Goal: Obtain resource: Obtain resource

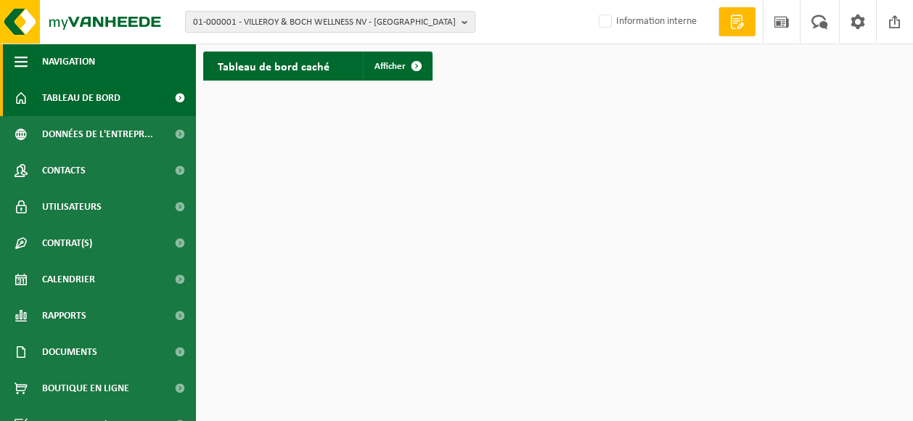
click at [128, 65] on button "Navigation" at bounding box center [98, 62] width 196 height 36
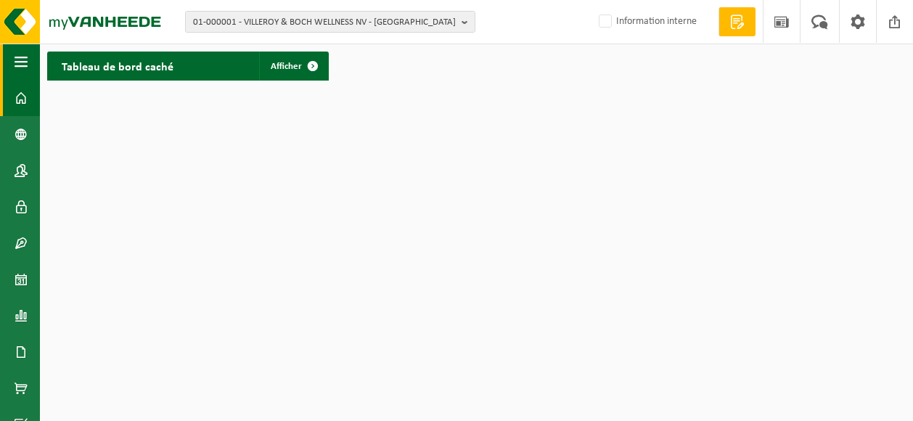
click at [22, 61] on span "button" at bounding box center [21, 62] width 13 height 36
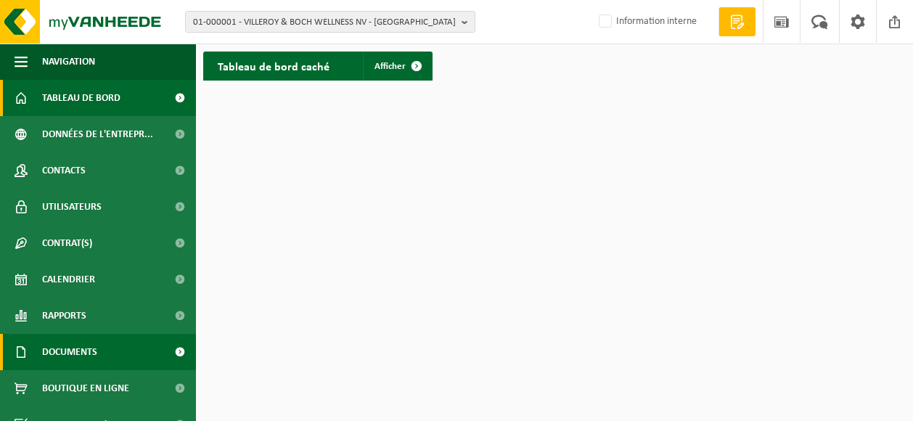
click at [94, 358] on span "Documents" at bounding box center [69, 352] width 55 height 36
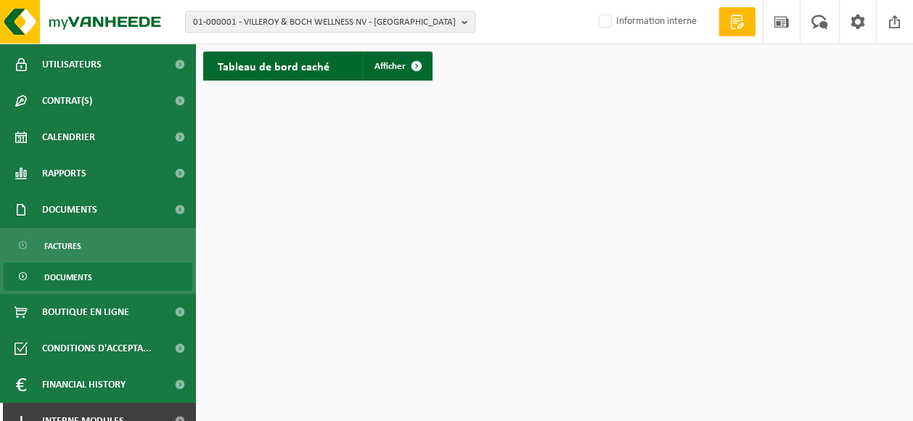
scroll to position [160, 0]
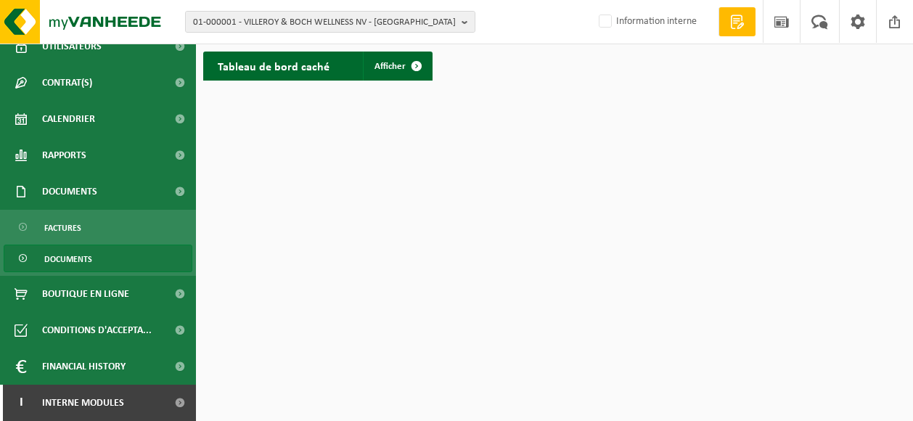
click at [110, 252] on link "Documents" at bounding box center [98, 259] width 189 height 28
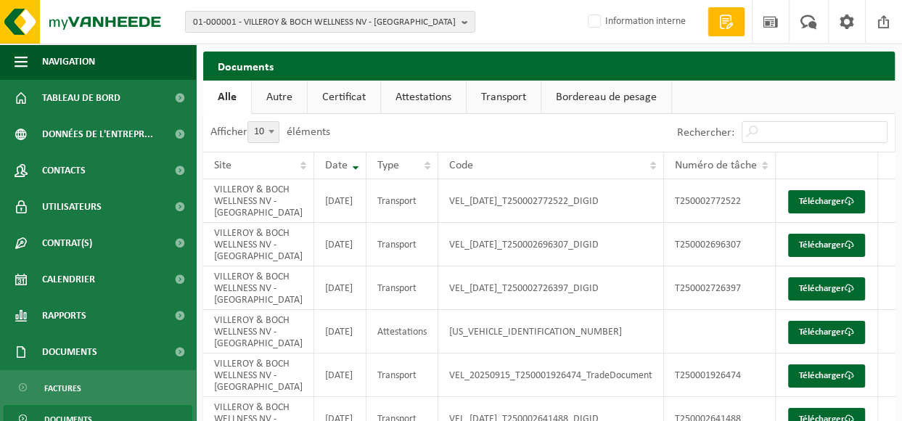
click at [349, 96] on link "Certificat" at bounding box center [344, 97] width 73 height 33
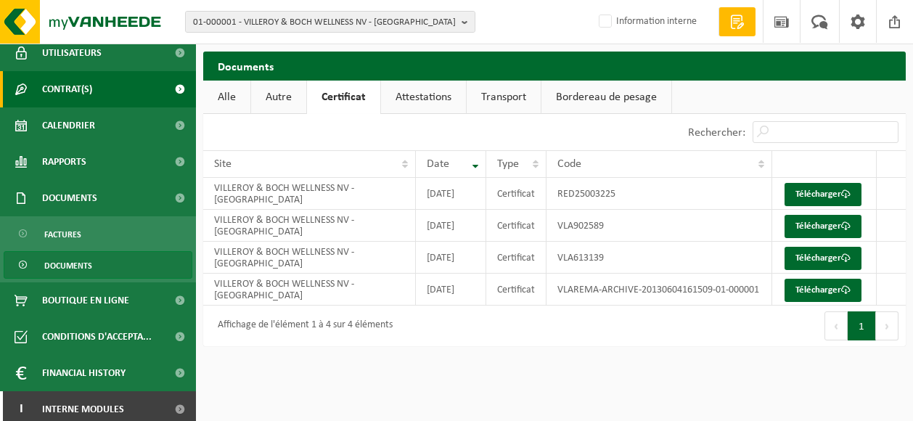
scroll to position [160, 0]
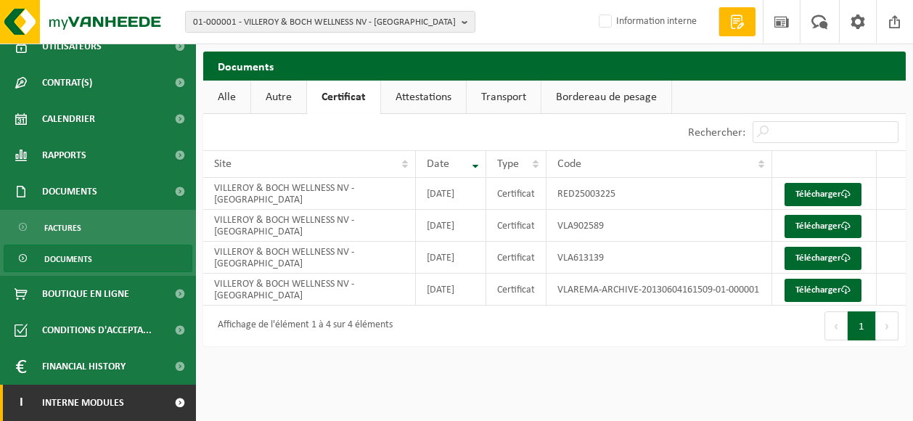
click at [163, 398] on span at bounding box center [179, 403] width 33 height 36
click at [168, 401] on span at bounding box center [179, 403] width 33 height 36
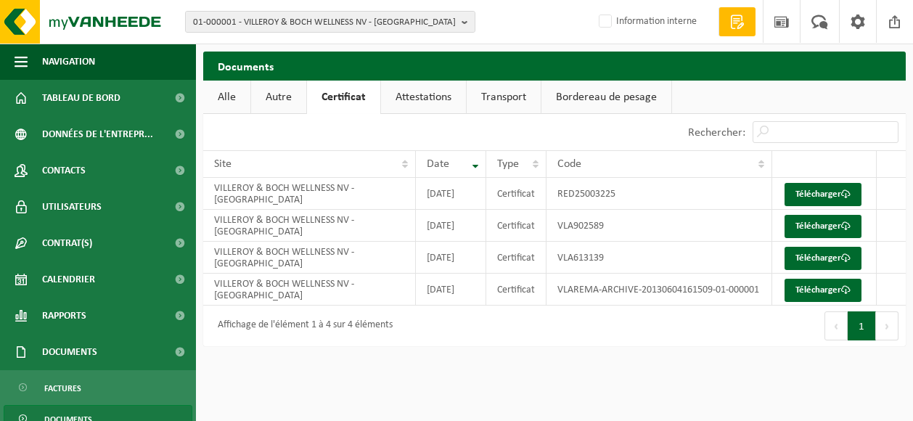
scroll to position [160, 0]
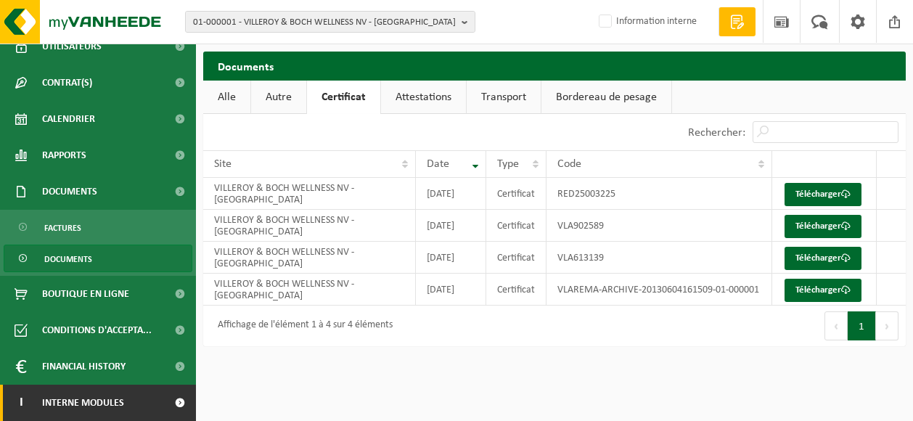
click at [144, 390] on link "I Interne modules" at bounding box center [98, 403] width 196 height 36
click at [139, 389] on link "I Interne modules" at bounding box center [98, 403] width 196 height 36
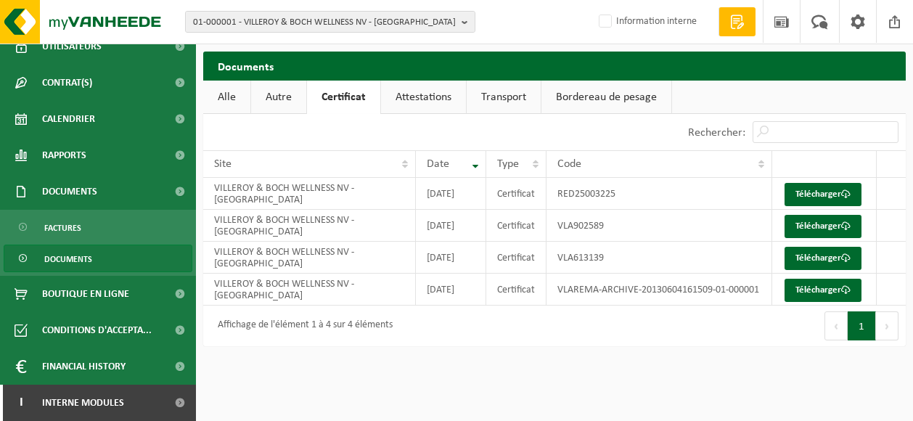
click at [115, 253] on link "Documents" at bounding box center [98, 259] width 189 height 28
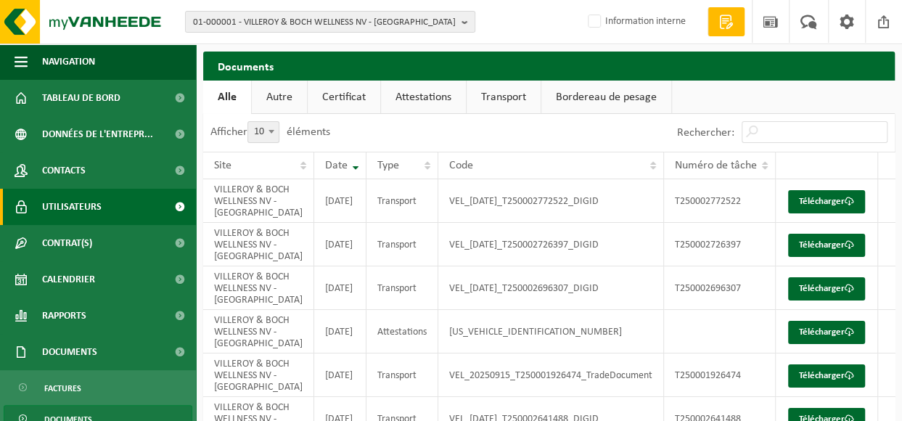
click at [130, 206] on link "Utilisateurs" at bounding box center [98, 207] width 196 height 36
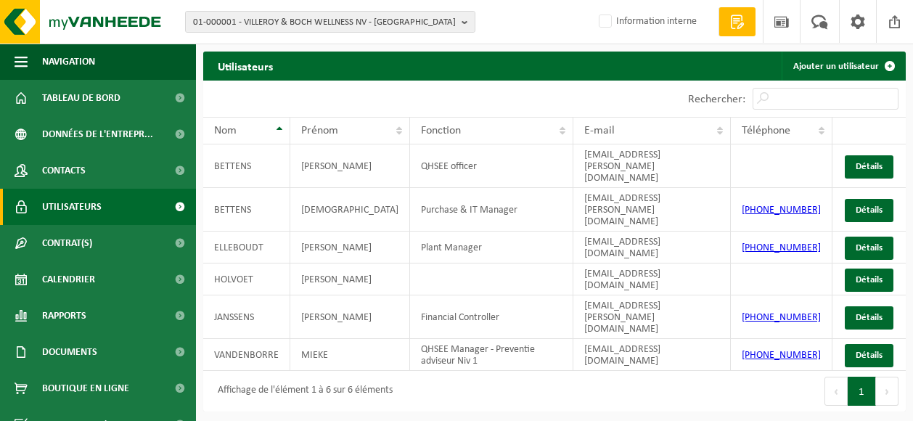
click at [130, 206] on link "Utilisateurs" at bounding box center [98, 207] width 196 height 36
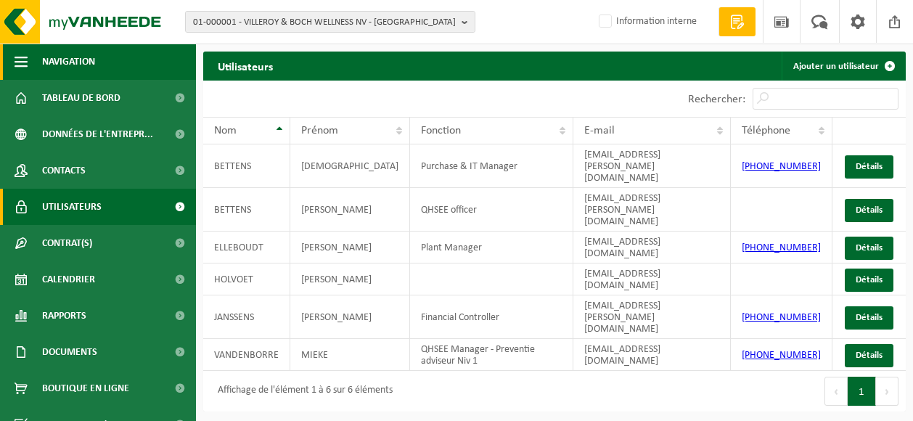
click at [119, 68] on button "Navigation" at bounding box center [98, 62] width 196 height 36
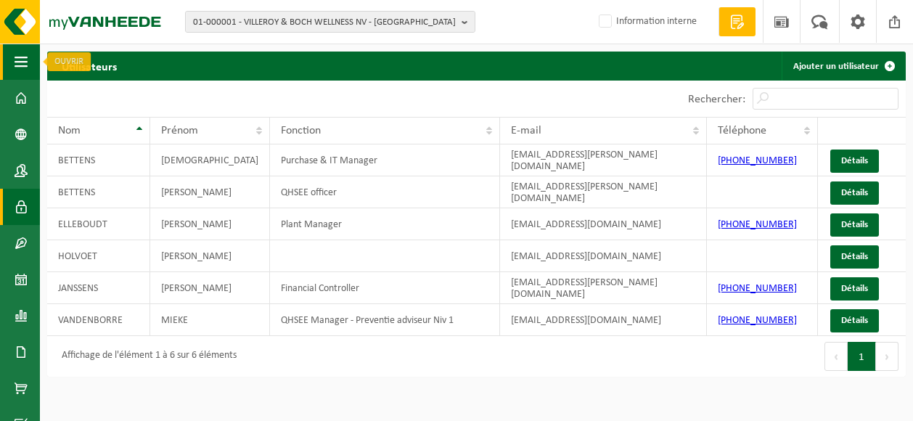
click at [29, 53] on button "Navigation" at bounding box center [20, 62] width 40 height 36
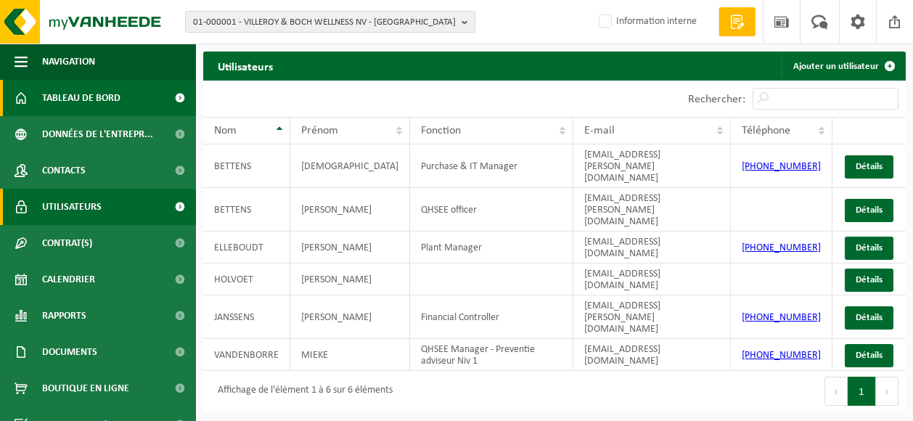
click at [57, 89] on span "Tableau de bord" at bounding box center [81, 98] width 78 height 36
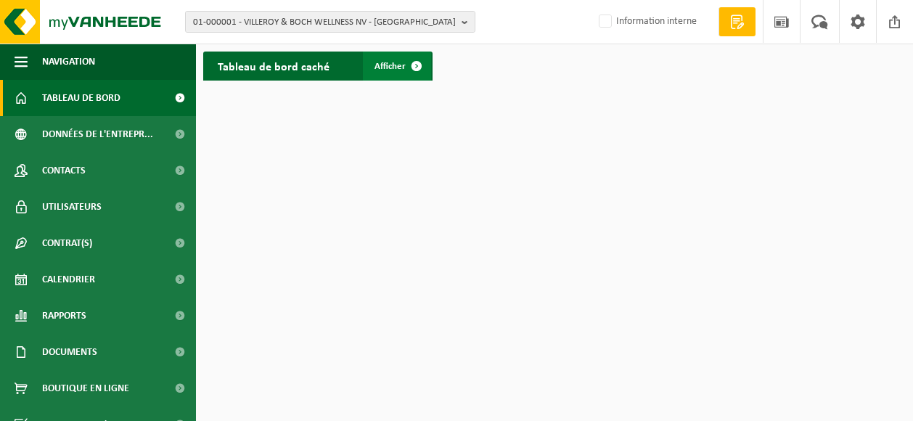
click at [419, 63] on span at bounding box center [416, 66] width 29 height 29
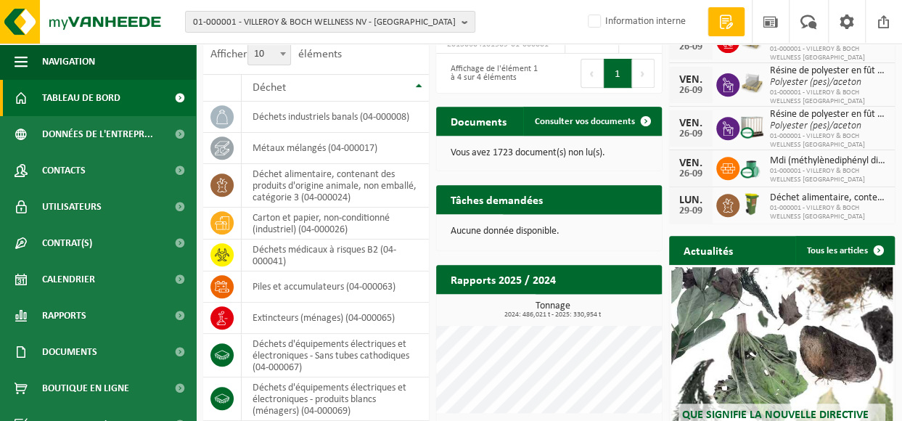
scroll to position [290, 0]
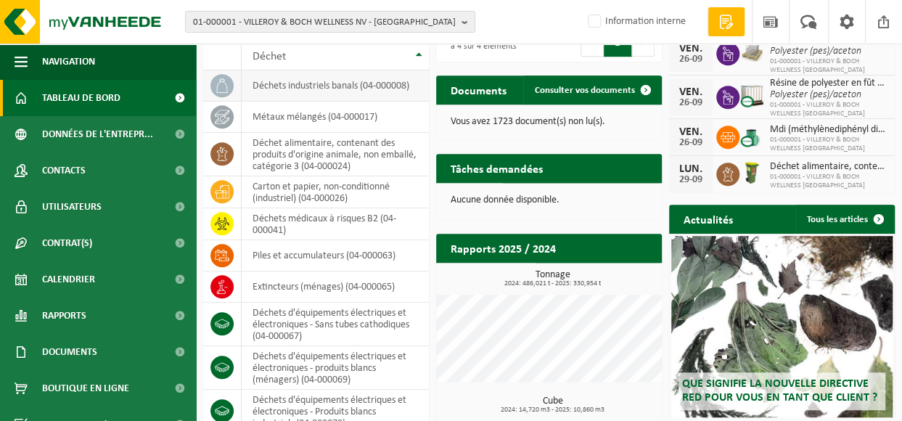
click at [225, 86] on icon at bounding box center [222, 85] width 15 height 15
click at [279, 86] on td "déchets industriels banals (04-000008)" at bounding box center [335, 85] width 187 height 31
click at [331, 90] on td "déchets industriels banals (04-000008)" at bounding box center [335, 85] width 187 height 31
click at [321, 188] on td "carton et papier, non-conditionné (industriel) (04-000026)" at bounding box center [335, 192] width 187 height 32
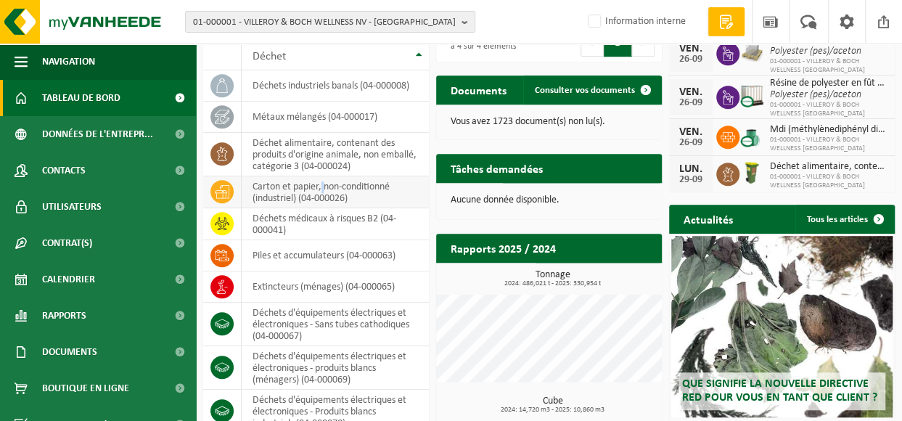
click at [321, 188] on td "carton et papier, non-conditionné (industriel) (04-000026)" at bounding box center [335, 192] width 187 height 32
click at [226, 191] on icon at bounding box center [222, 191] width 15 height 15
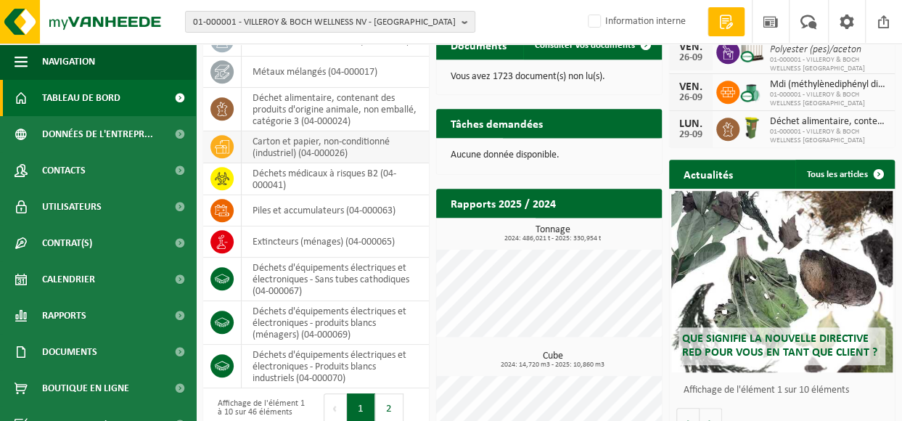
scroll to position [403, 0]
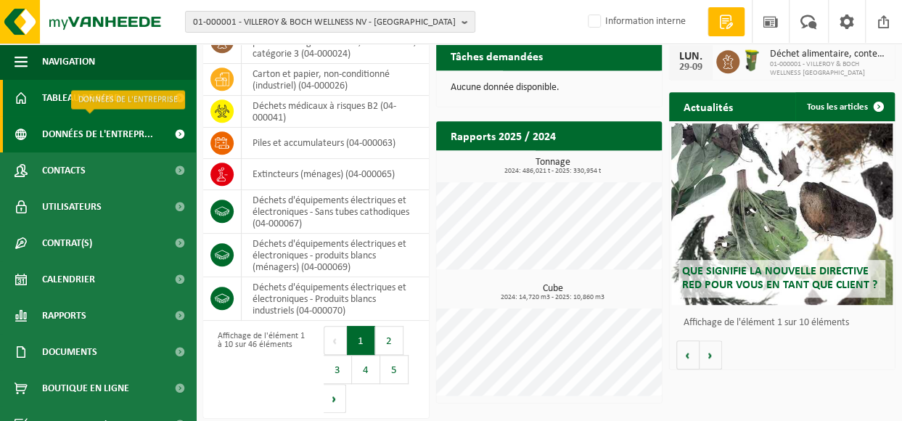
click at [82, 132] on span "Données de l'entrepr..." at bounding box center [97, 134] width 111 height 36
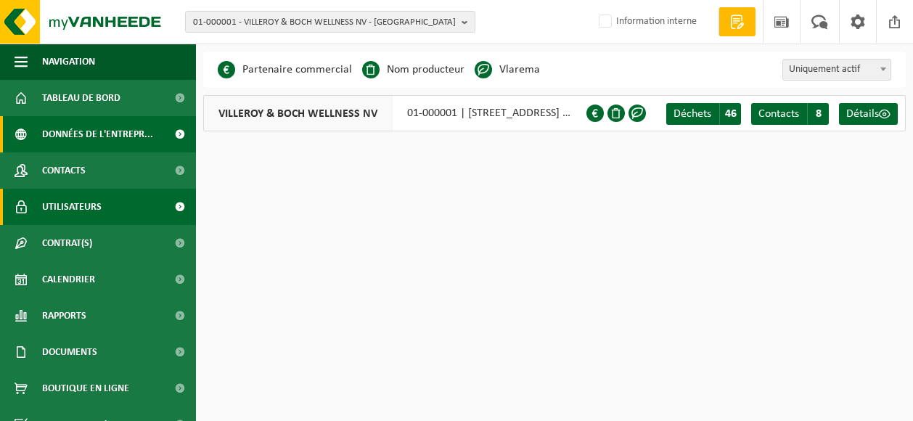
click at [86, 201] on span "Utilisateurs" at bounding box center [71, 207] width 59 height 36
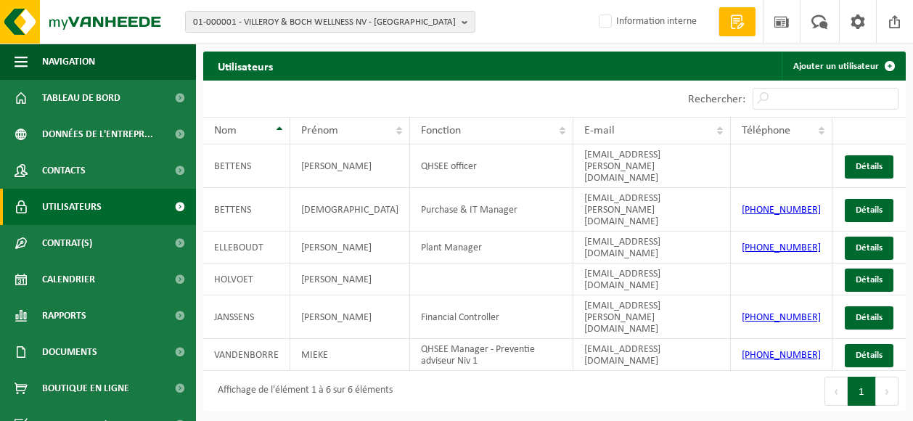
click at [86, 246] on span "Contrat(s)" at bounding box center [67, 243] width 50 height 36
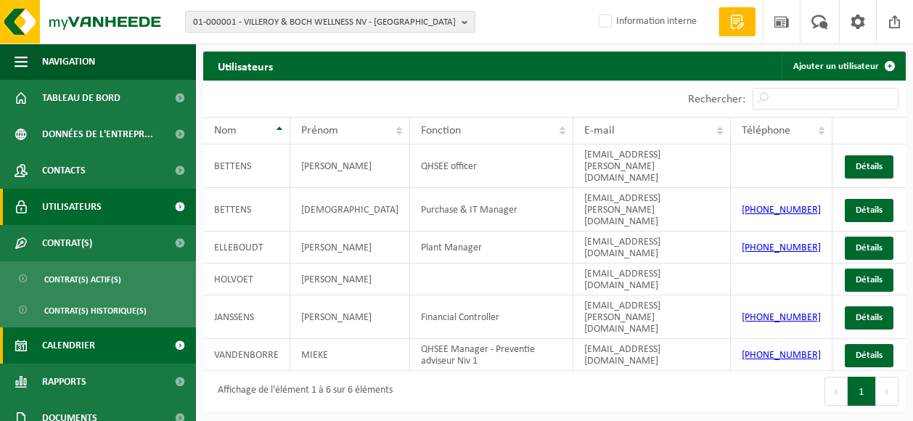
click at [77, 348] on span "Calendrier" at bounding box center [68, 345] width 53 height 36
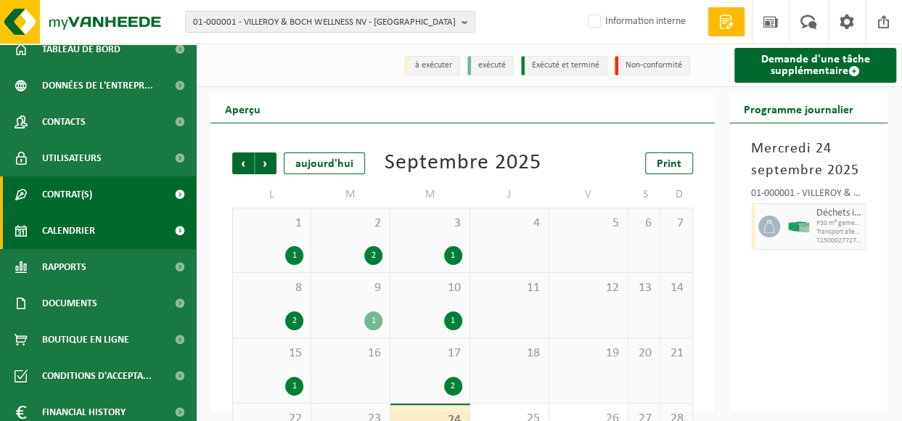
scroll to position [94, 0]
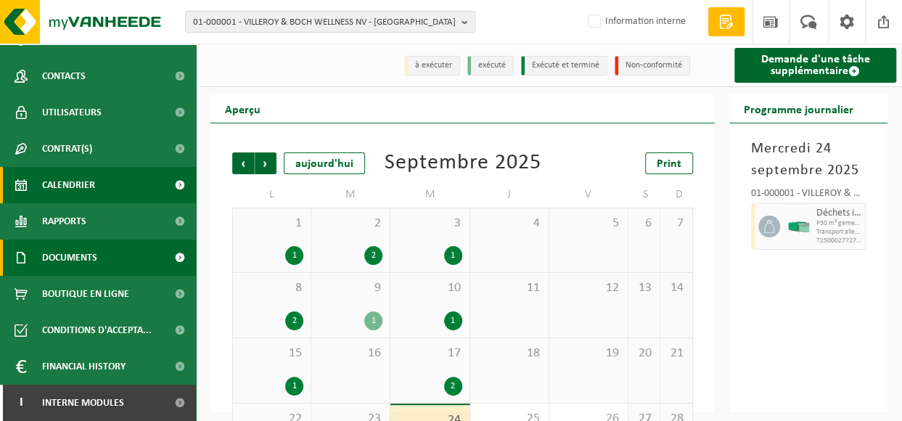
click at [94, 252] on span "Documents" at bounding box center [69, 257] width 55 height 36
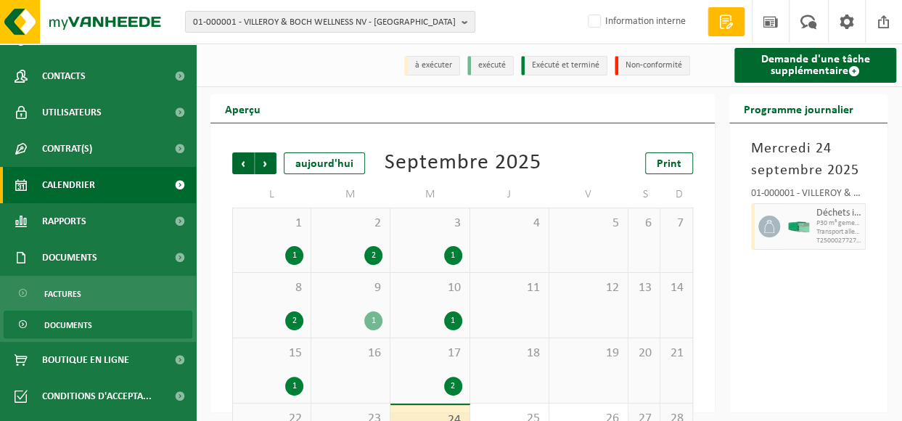
click at [85, 320] on span "Documents" at bounding box center [68, 325] width 48 height 28
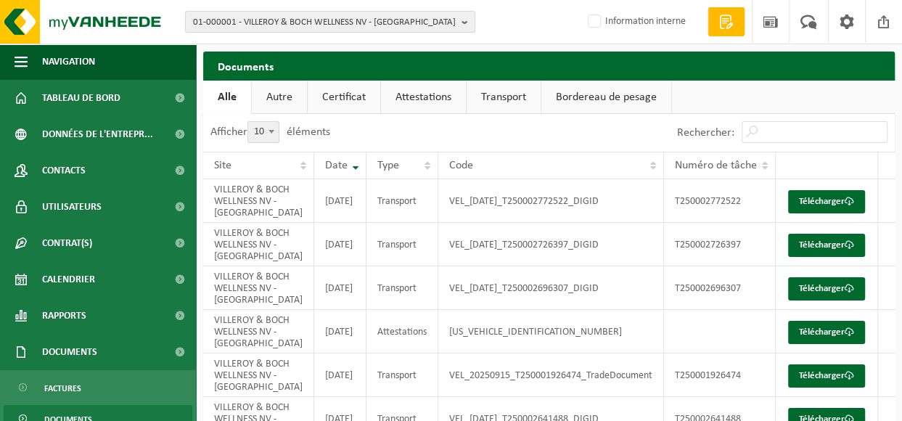
click at [588, 95] on link "Bordereau de pesage" at bounding box center [606, 97] width 130 height 33
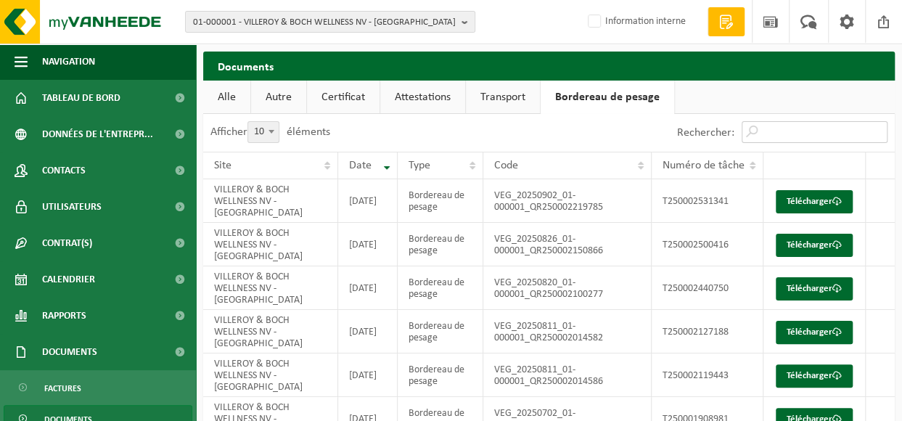
click at [805, 134] on input "Rechercher:" at bounding box center [815, 132] width 146 height 22
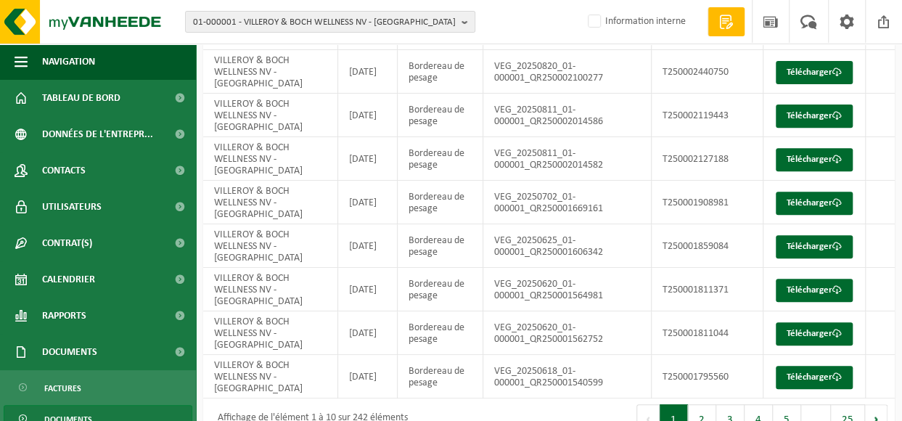
scroll to position [247, 0]
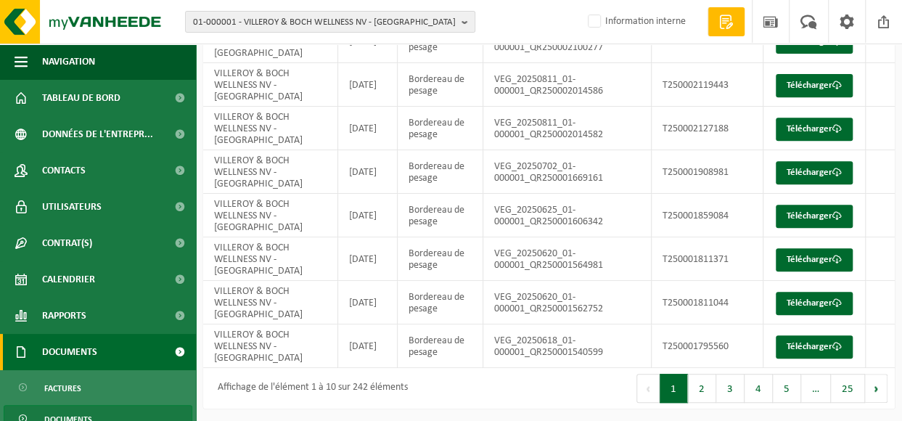
type input "conditions d'acceptation"
click at [125, 348] on link "Documents" at bounding box center [98, 352] width 196 height 36
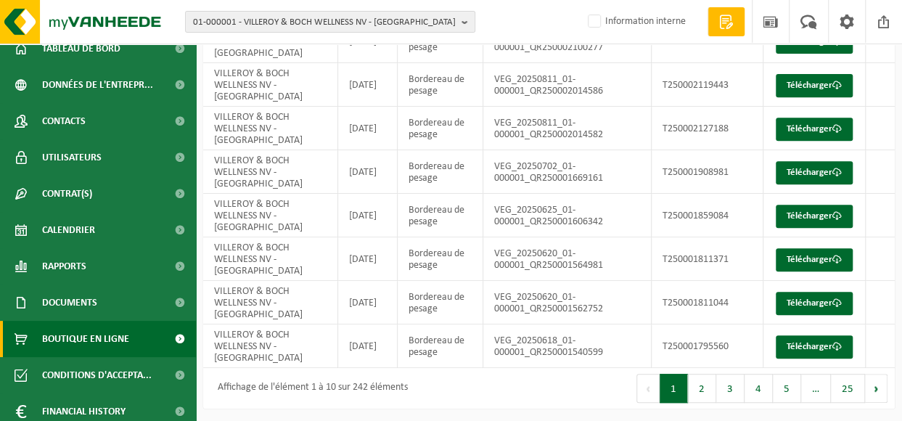
scroll to position [94, 0]
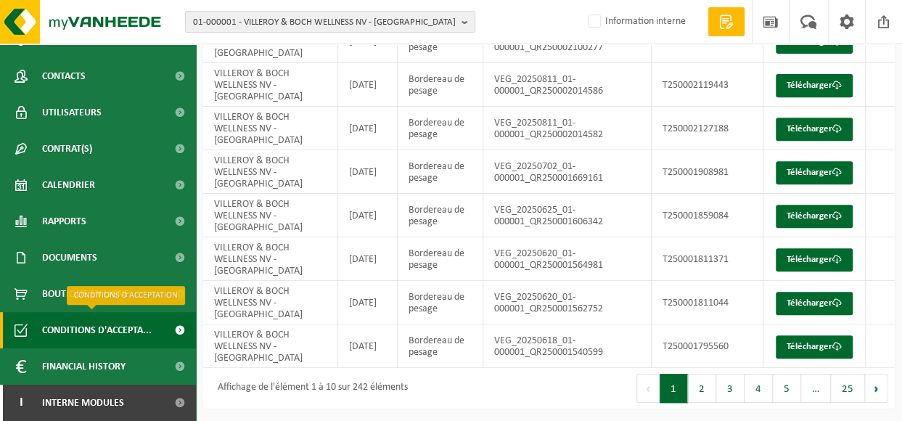
click at [110, 329] on span "Conditions d'accepta..." at bounding box center [97, 330] width 110 height 36
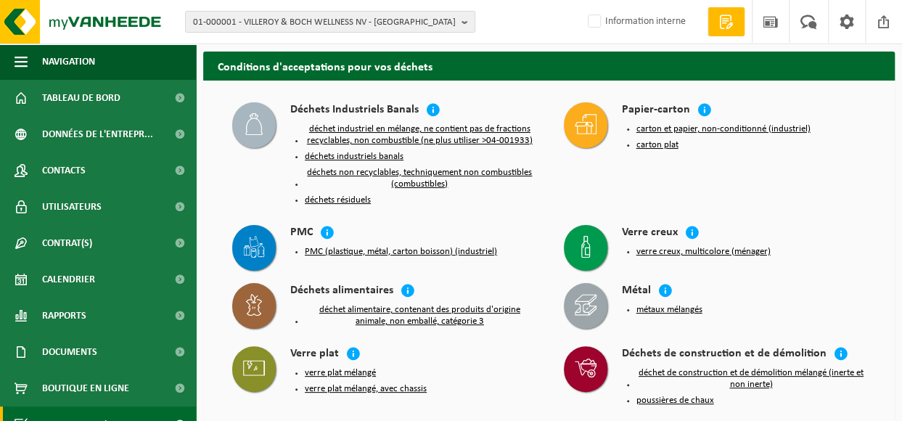
click at [258, 123] on icon at bounding box center [254, 124] width 22 height 22
click at [658, 130] on button "carton et papier, non-conditionné (industriel)" at bounding box center [723, 129] width 174 height 12
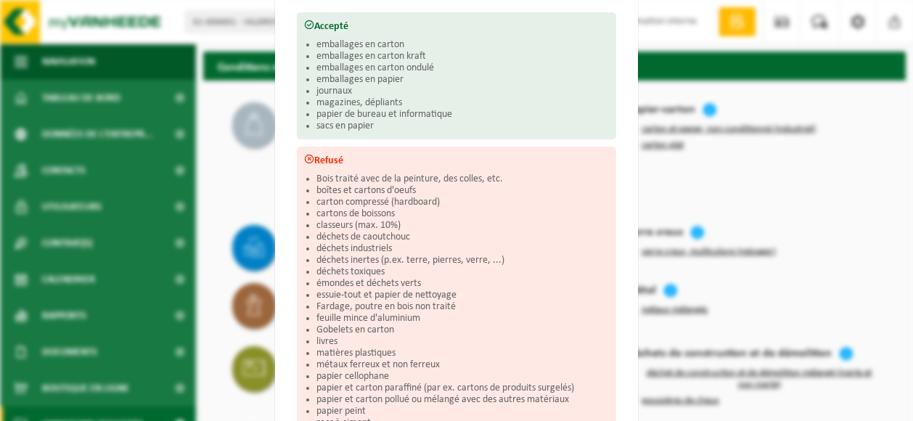
scroll to position [315, 0]
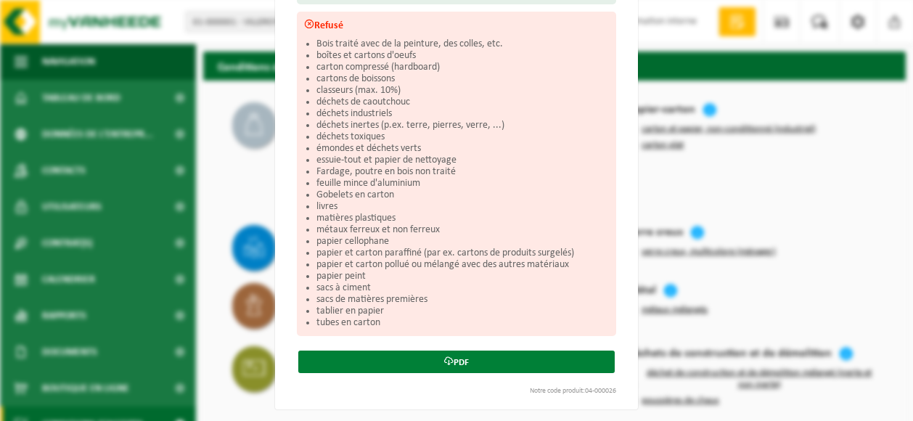
click at [450, 358] on link "PDF" at bounding box center [456, 361] width 316 height 22
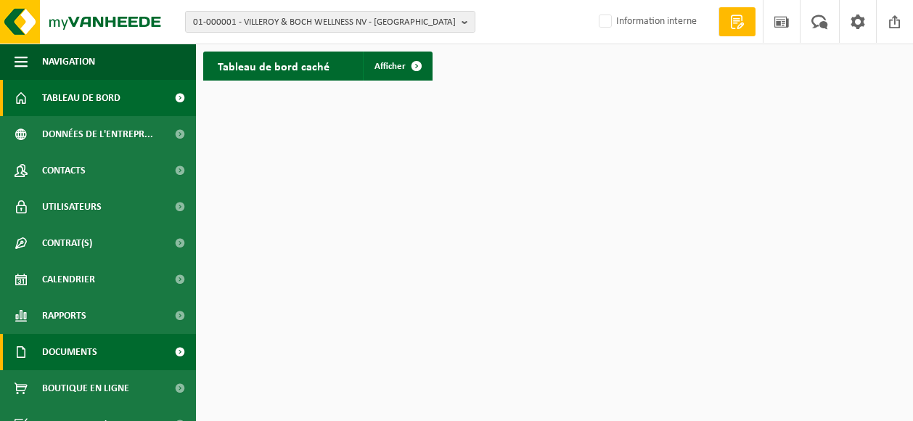
click at [95, 349] on span "Documents" at bounding box center [69, 352] width 55 height 36
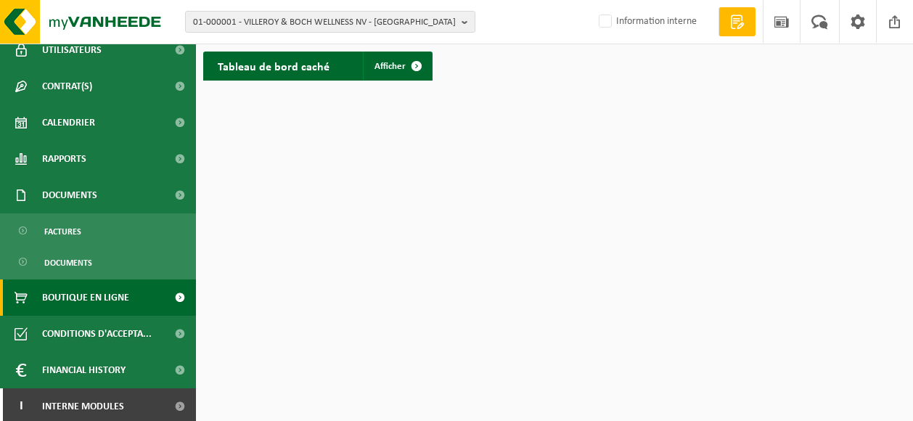
scroll to position [160, 0]
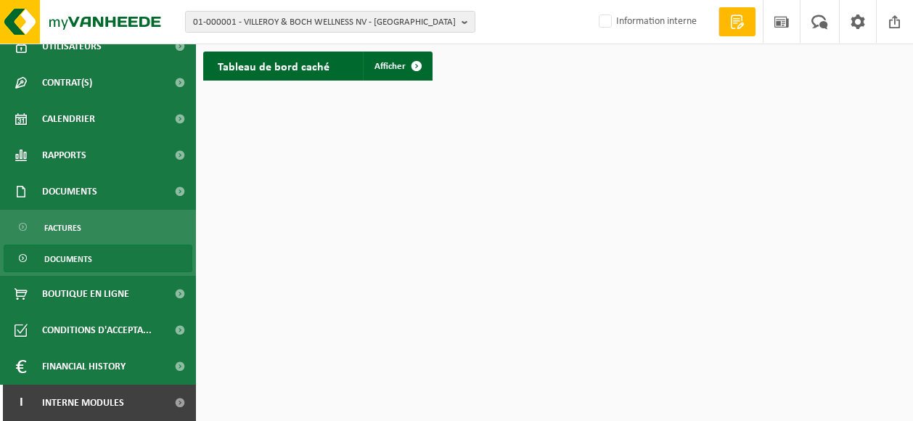
click at [118, 258] on link "Documents" at bounding box center [98, 259] width 189 height 28
click at [59, 258] on span "Documents" at bounding box center [68, 259] width 48 height 28
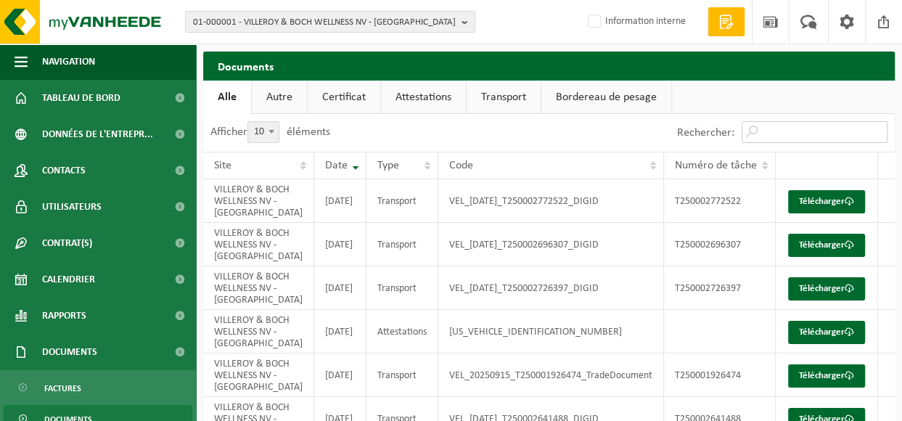
click at [778, 134] on input "Rechercher:" at bounding box center [815, 132] width 146 height 22
type input "conditions d'acceptations"
click at [274, 96] on link "Autre" at bounding box center [279, 97] width 55 height 33
click at [785, 129] on input "Rechercher:" at bounding box center [815, 132] width 146 height 22
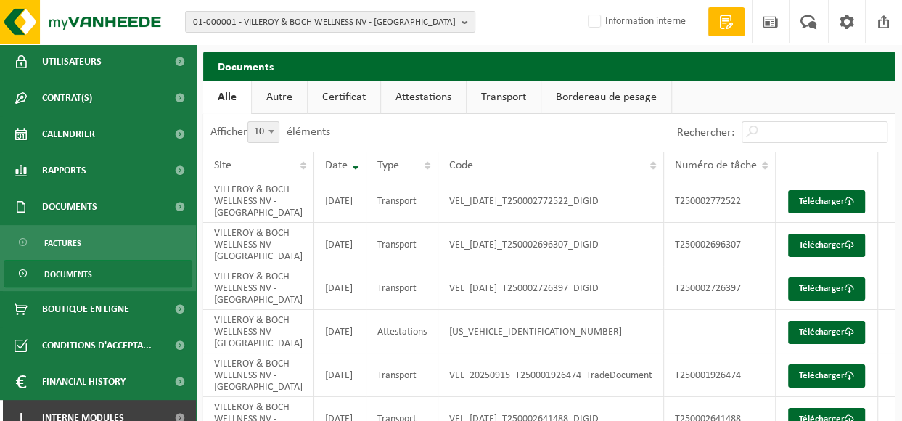
click at [102, 275] on link "Documents" at bounding box center [98, 274] width 189 height 28
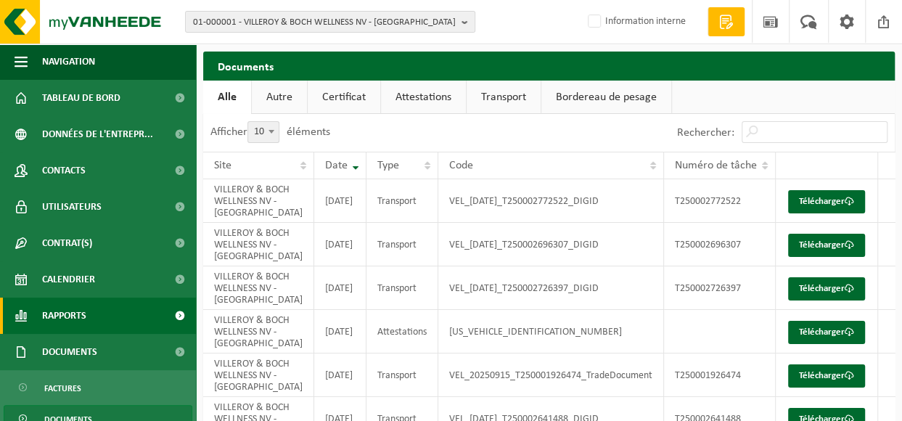
click at [64, 314] on span "Rapports" at bounding box center [64, 315] width 44 height 36
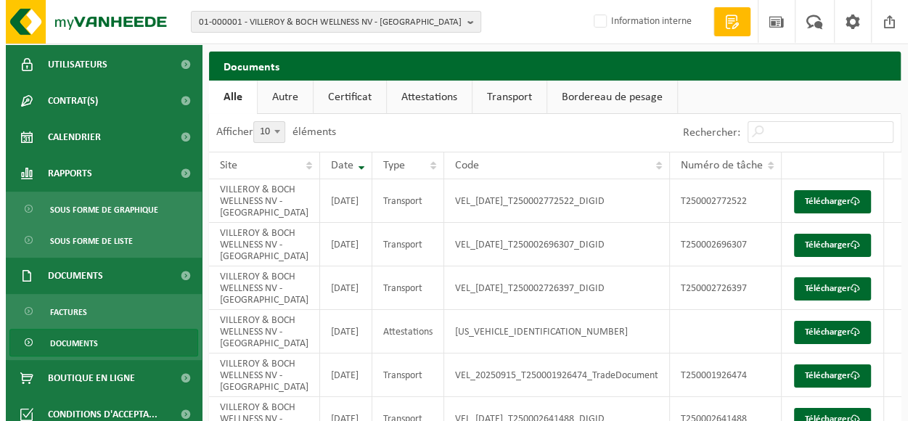
scroll to position [145, 0]
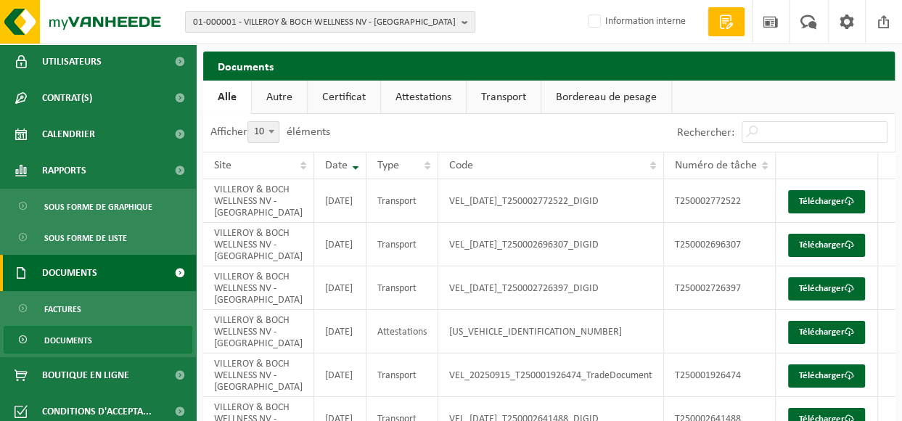
click at [89, 277] on span "Documents" at bounding box center [69, 273] width 55 height 36
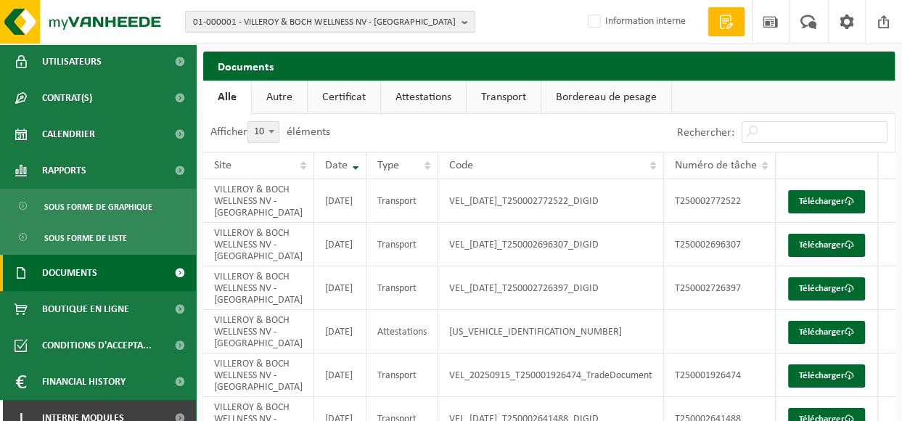
click at [168, 274] on span at bounding box center [179, 273] width 33 height 36
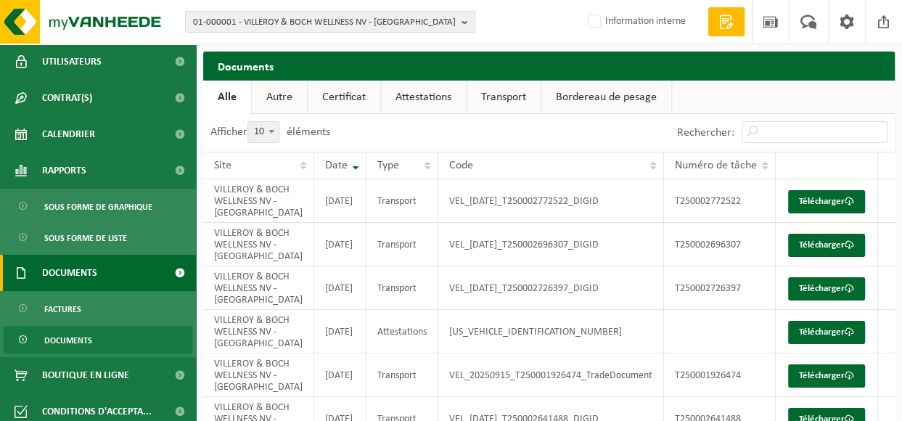
click at [168, 274] on span at bounding box center [179, 273] width 33 height 36
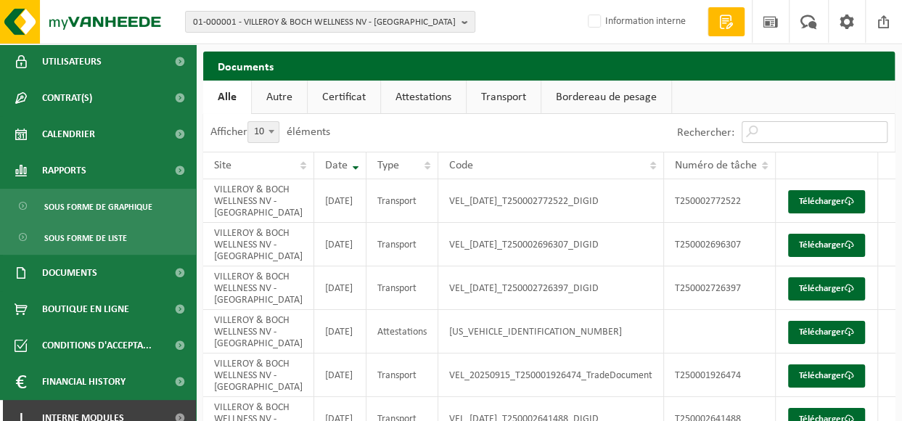
click at [773, 129] on input "Rechercher:" at bounding box center [815, 132] width 146 height 22
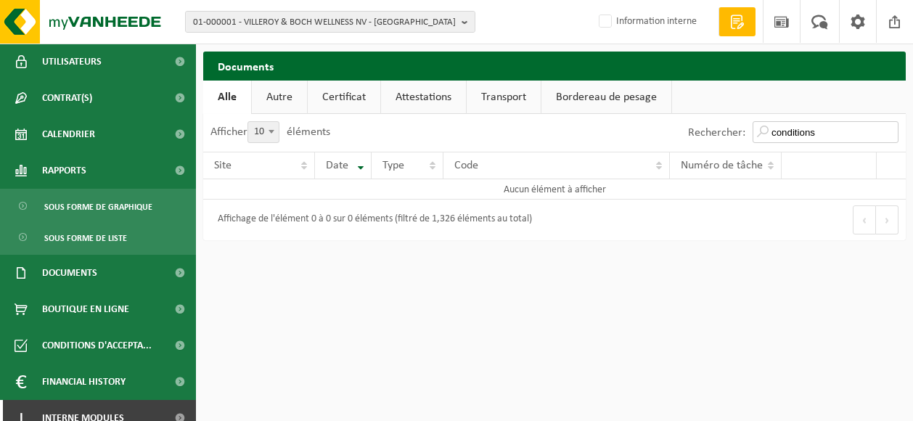
type input "conditions d'acceptations"
click at [282, 97] on link "Autre" at bounding box center [279, 97] width 55 height 33
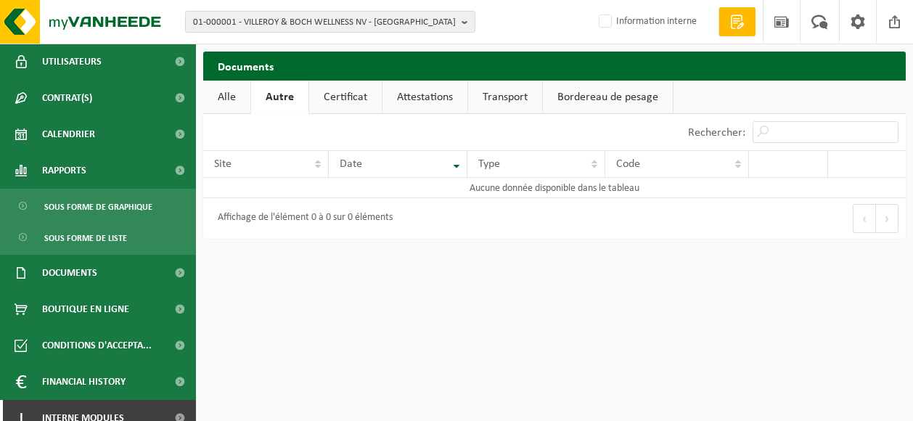
click at [282, 97] on link "Autre" at bounding box center [279, 97] width 57 height 33
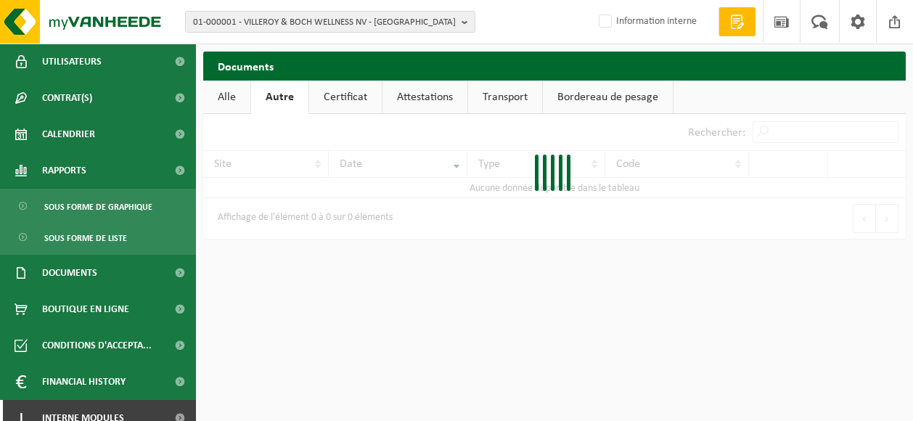
click at [282, 97] on link "Autre" at bounding box center [279, 97] width 57 height 33
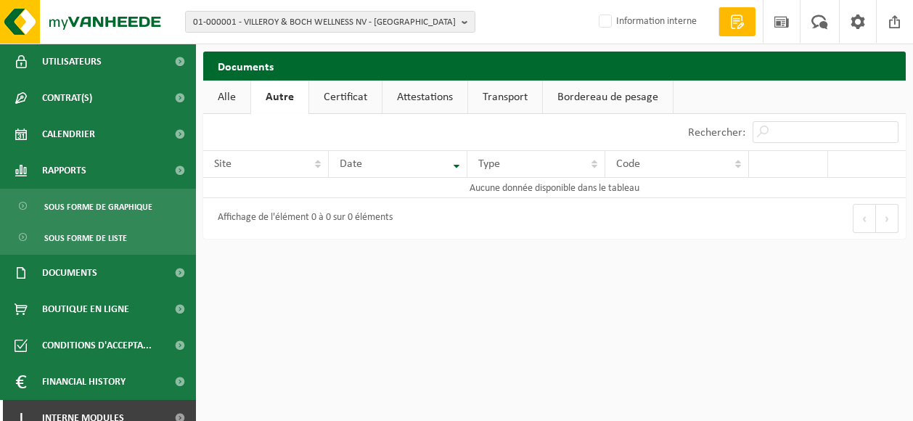
click at [282, 97] on link "Autre" at bounding box center [279, 97] width 57 height 33
click at [270, 295] on html "01-000001 - VILLEROY & BOCH WELLNESS NV - [GEOGRAPHIC_DATA] 01-000001 - VILLERO…" at bounding box center [456, 210] width 913 height 421
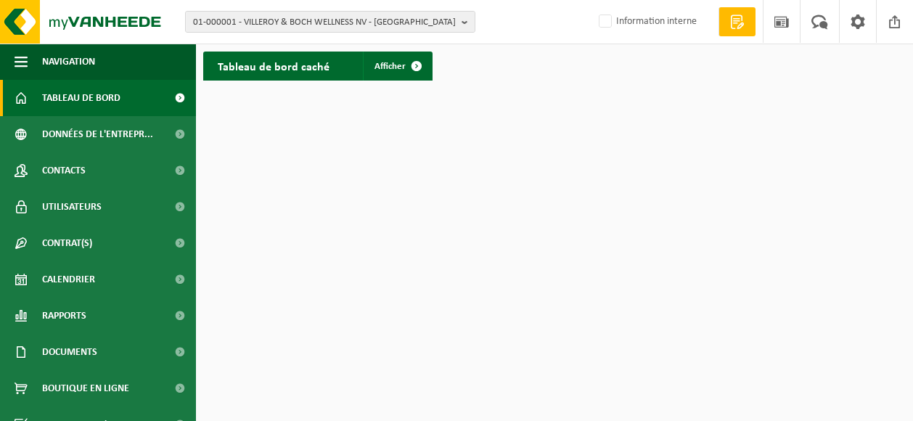
click at [804, 158] on html "01-000001 - VILLEROY & BOCH WELLNESS NV - [GEOGRAPHIC_DATA] 01-000001 - VILLERO…" at bounding box center [456, 210] width 913 height 421
click at [533, 201] on html "01-000001 - VILLEROY & BOCH WELLNESS NV - [GEOGRAPHIC_DATA] 01-000001 - VILLERO…" at bounding box center [456, 210] width 913 height 421
